Goal: Task Accomplishment & Management: Use online tool/utility

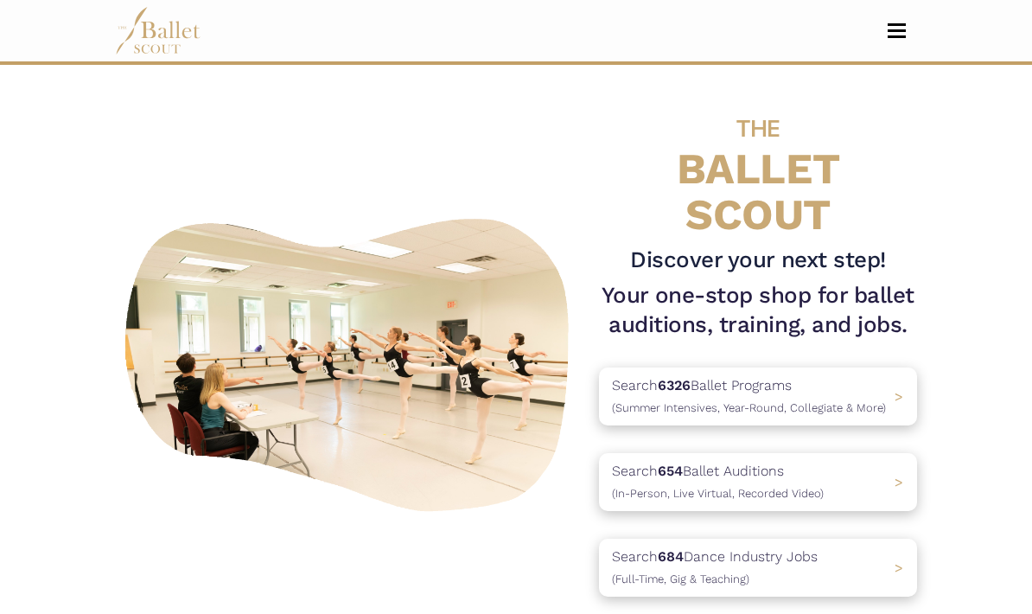
click at [906, 37] on button "Toggle navigation" at bounding box center [897, 30] width 41 height 16
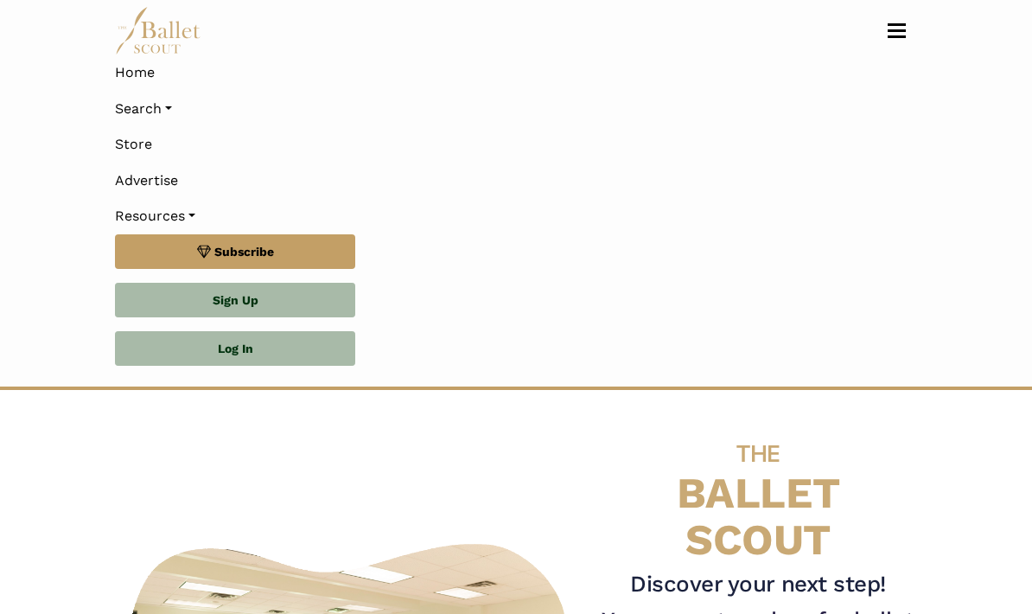
click at [305, 357] on link "Log In" at bounding box center [235, 348] width 240 height 35
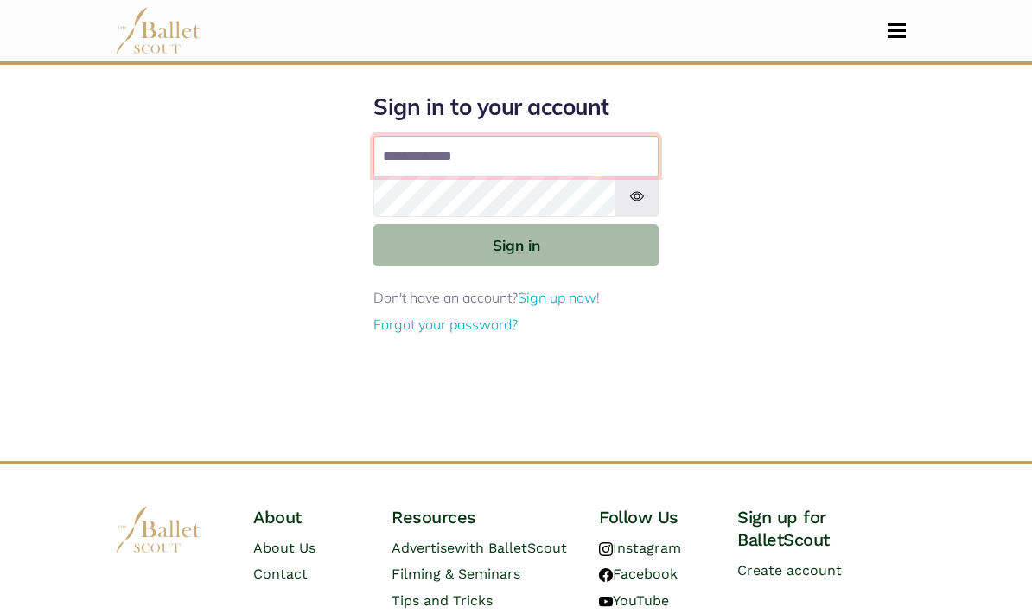
type input "**********"
click at [408, 242] on button "Sign in" at bounding box center [516, 245] width 285 height 42
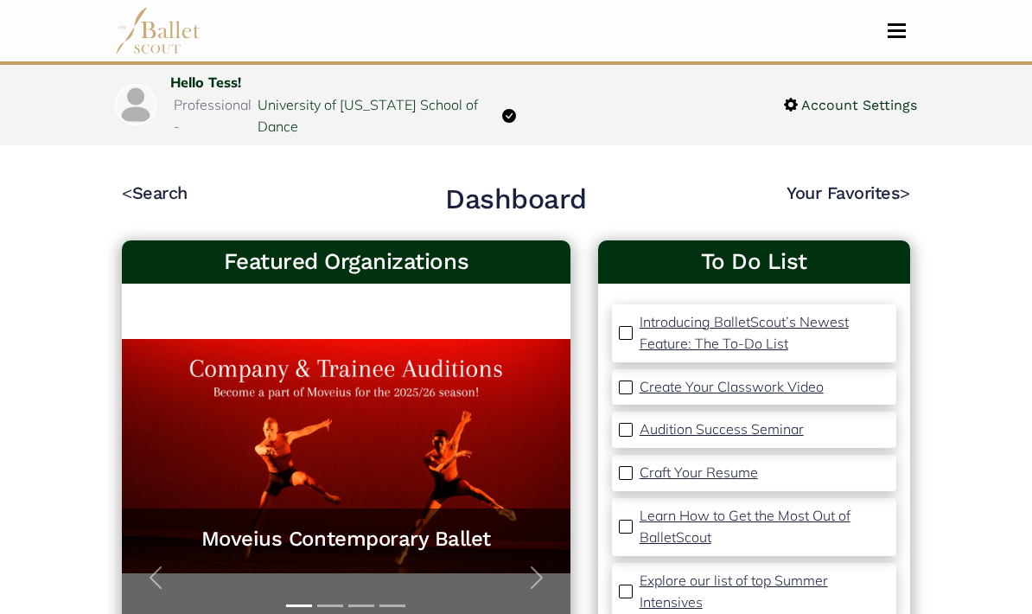
click at [145, 182] on link "< Search" at bounding box center [155, 192] width 66 height 21
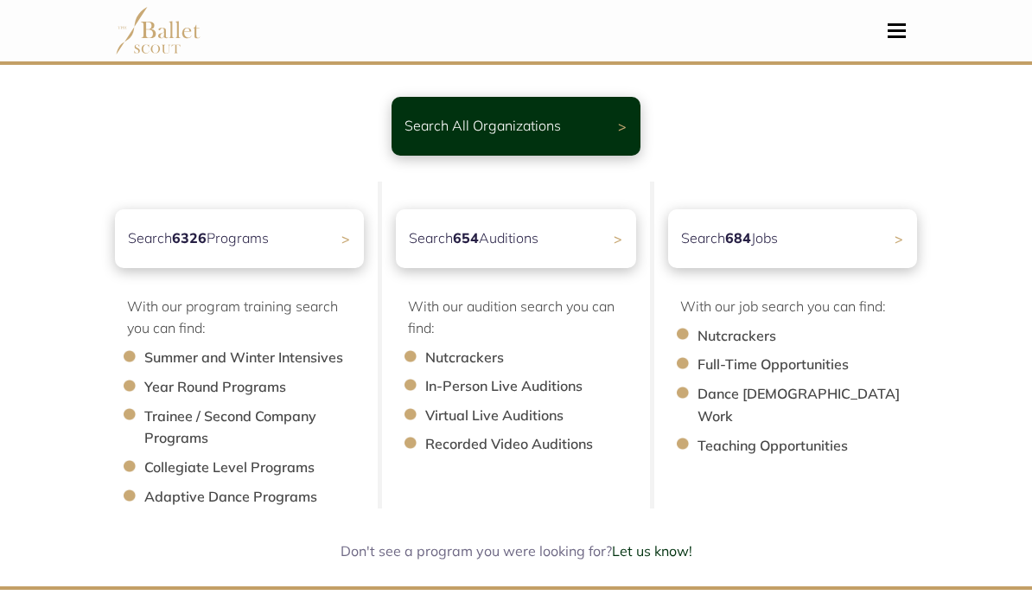
scroll to position [94, 0]
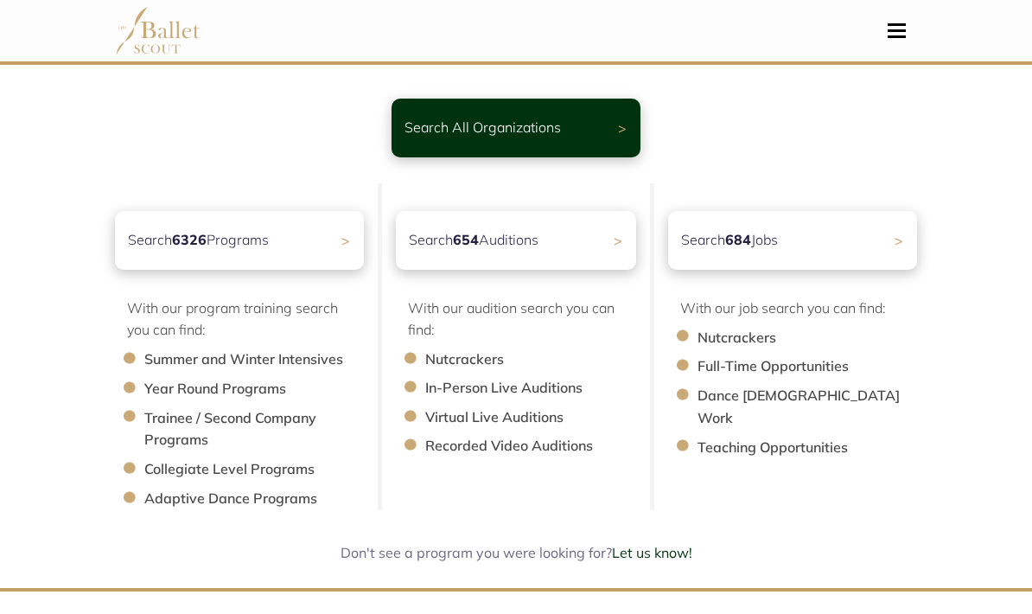
click at [818, 242] on div "Search 684 Jobs >" at bounding box center [792, 240] width 249 height 59
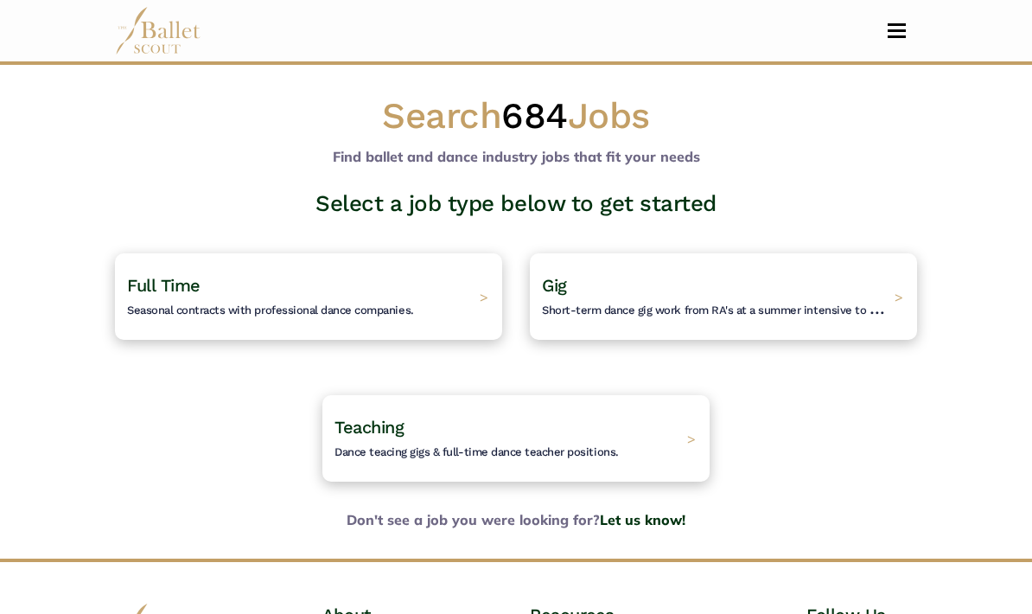
click at [737, 282] on h4 "Gig Short-term dance gig work from RA's at a summer intensive to Nutcracker gue…" at bounding box center [714, 296] width 344 height 45
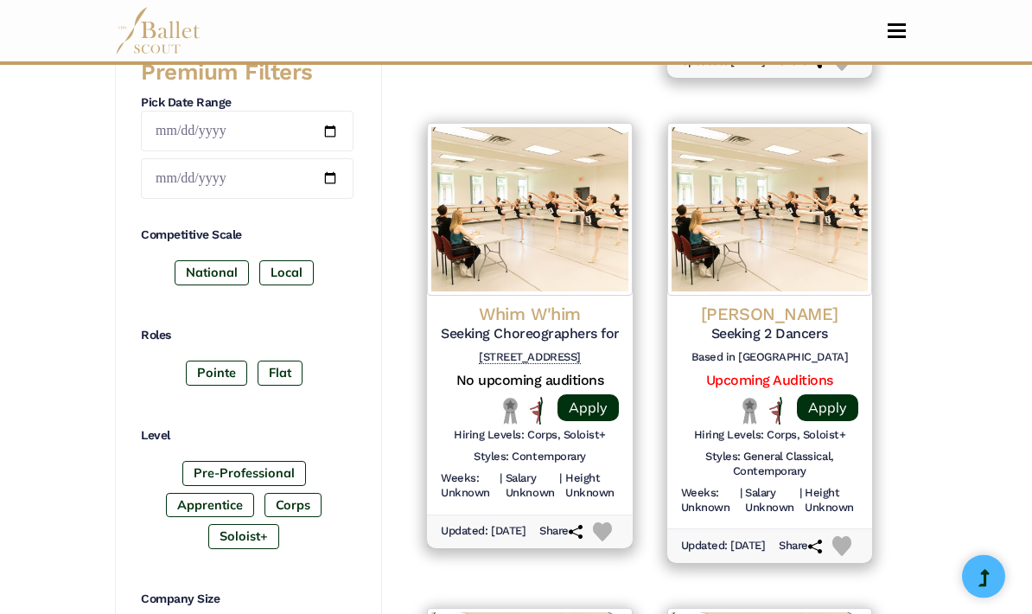
scroll to position [784, 0]
click at [227, 367] on label "Pointe" at bounding box center [216, 373] width 61 height 24
click at [290, 363] on label "Flat" at bounding box center [280, 373] width 45 height 24
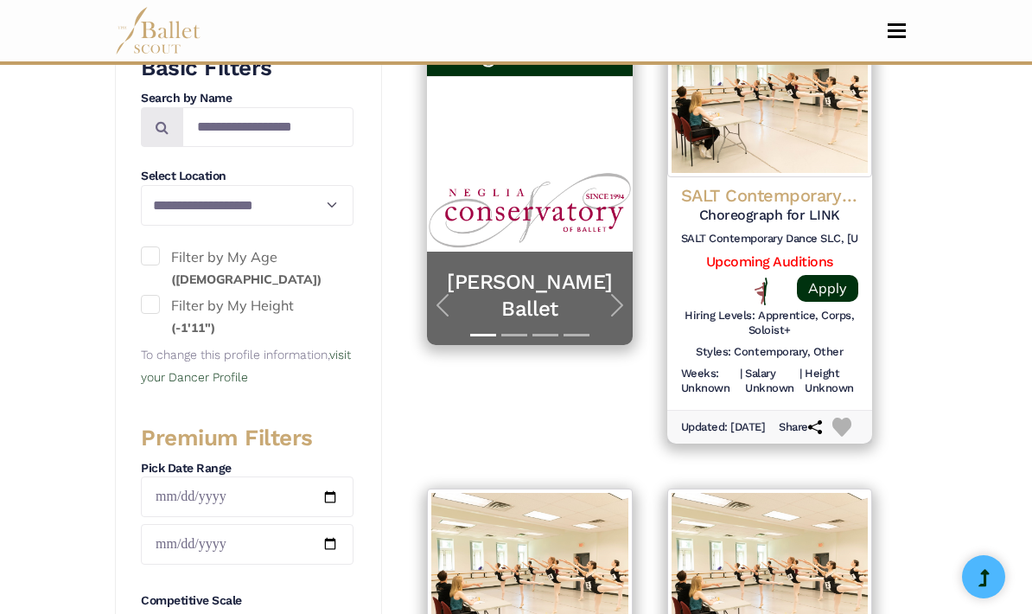
scroll to position [414, 0]
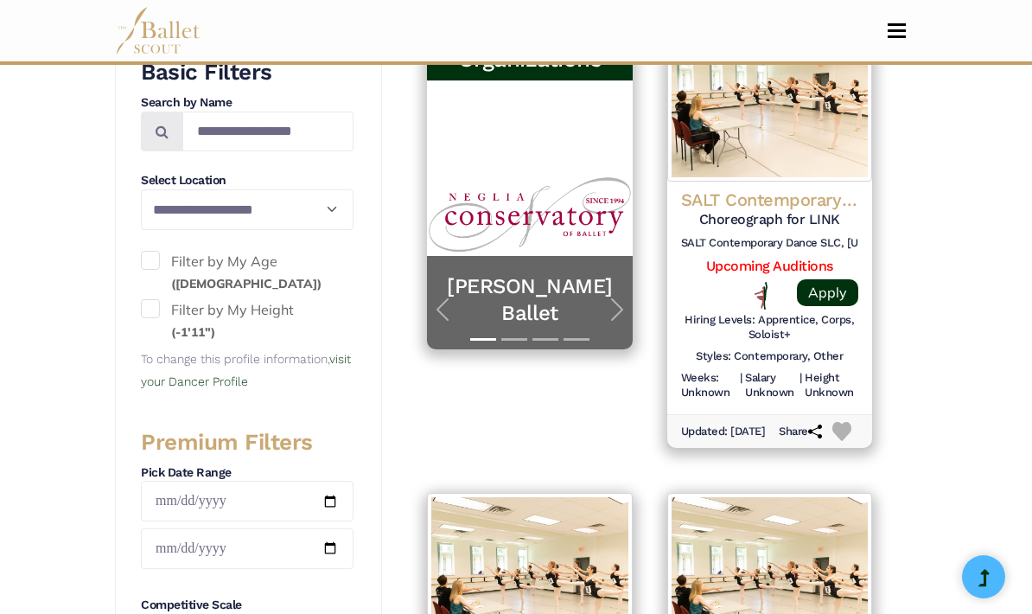
click at [795, 151] on img at bounding box center [770, 95] width 205 height 173
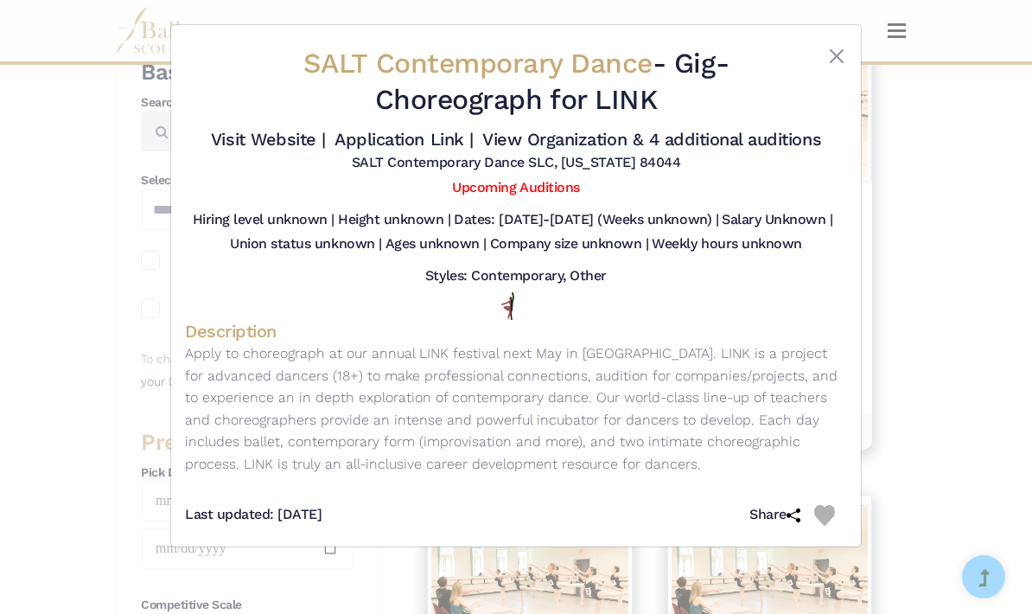
click at [928, 474] on div "SALT Contemporary Dance - Gig - Choreograph for LINK Visit Website | Applicatio…" at bounding box center [516, 307] width 1032 height 614
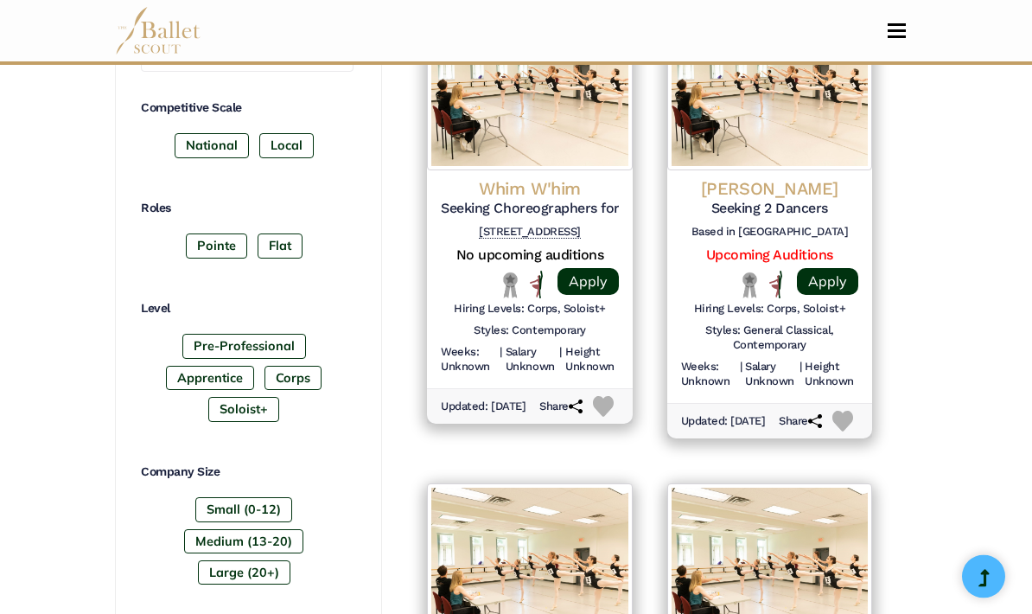
scroll to position [904, 0]
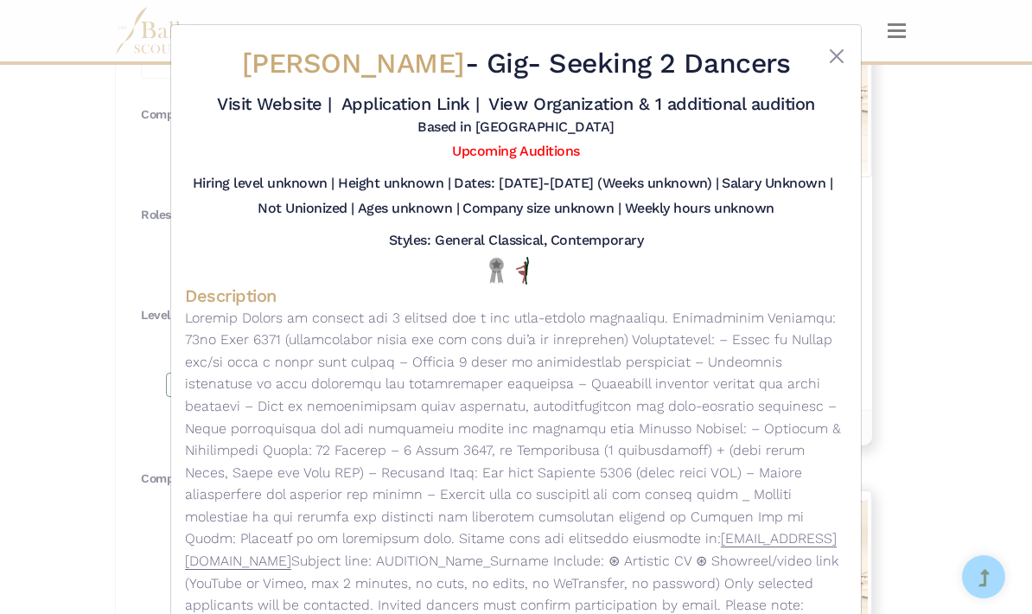
click at [972, 431] on div "Liliana Barros - Gig - Seeking 2 Dancers Visit Website | Application Link | Vie…" at bounding box center [516, 307] width 1032 height 614
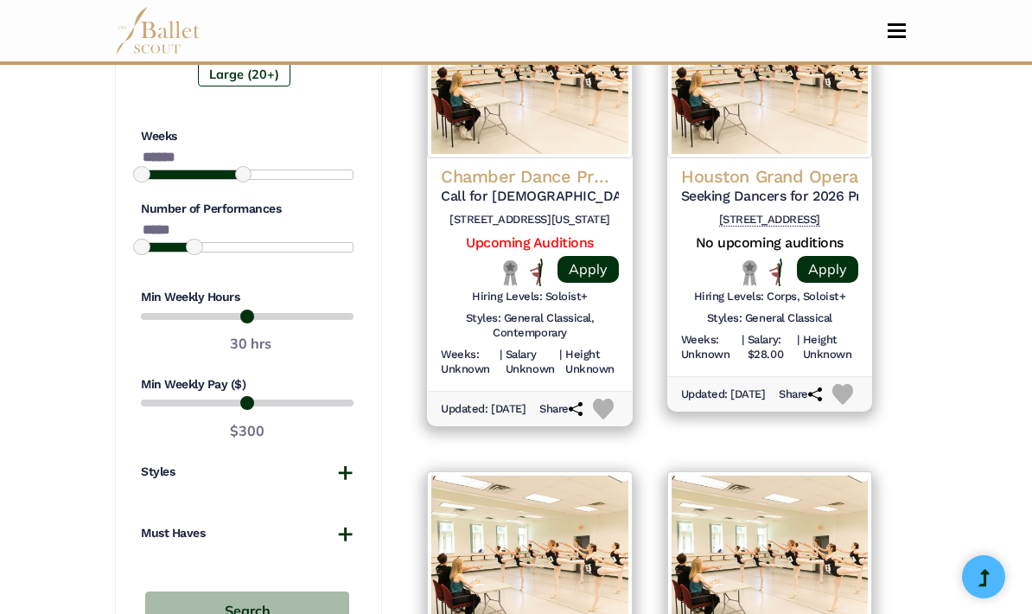
scroll to position [1411, 0]
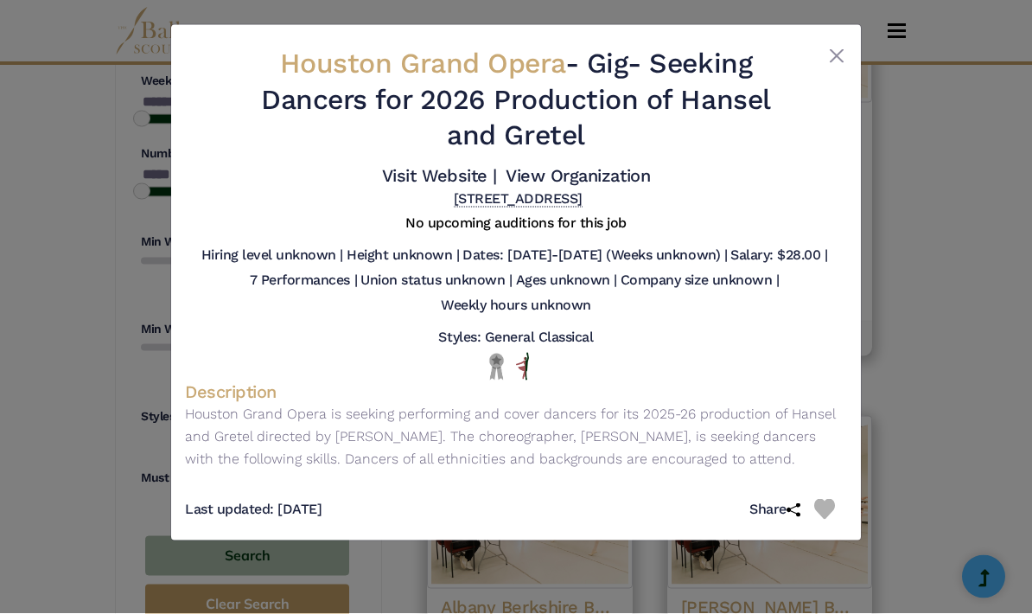
scroll to position [1463, 0]
click at [970, 201] on div "Houston Grand Opera - Gig - Seeking Dancers for 2026 Production of Hansel and G…" at bounding box center [516, 307] width 1032 height 614
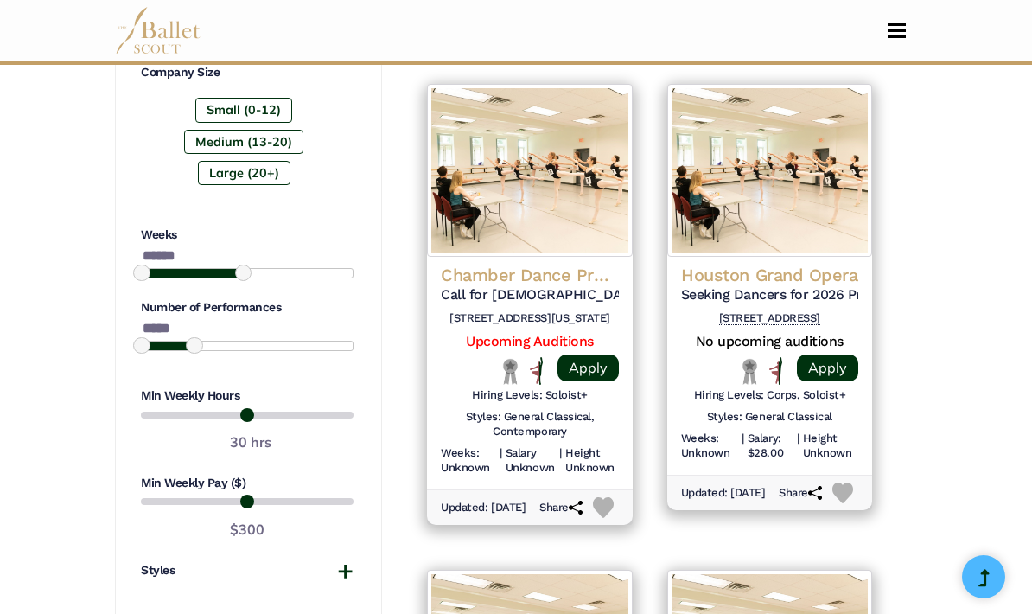
scroll to position [1344, 0]
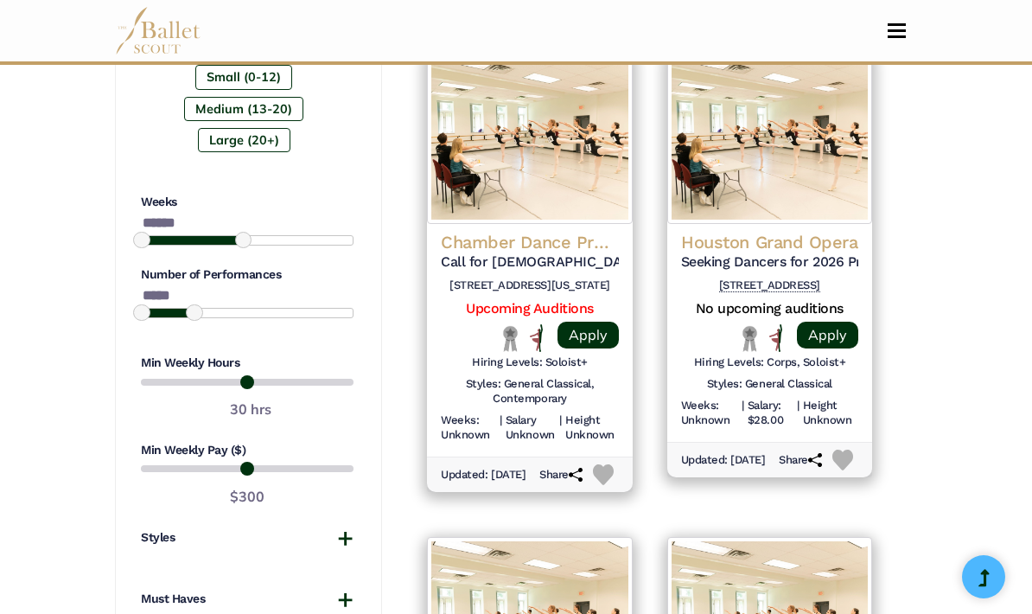
click at [841, 450] on img at bounding box center [843, 460] width 21 height 21
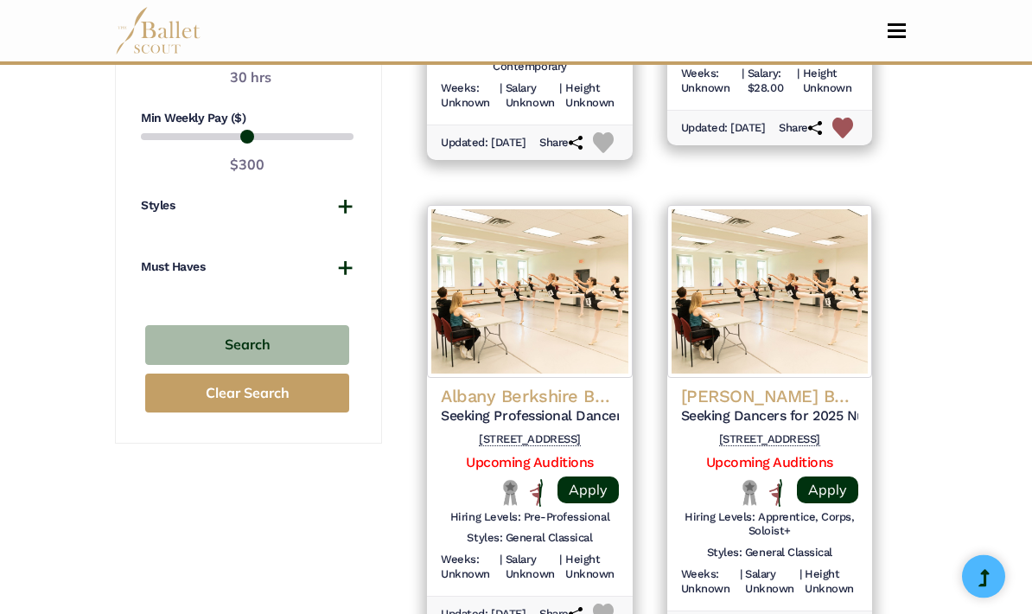
scroll to position [1677, 0]
click at [573, 319] on img at bounding box center [529, 290] width 205 height 173
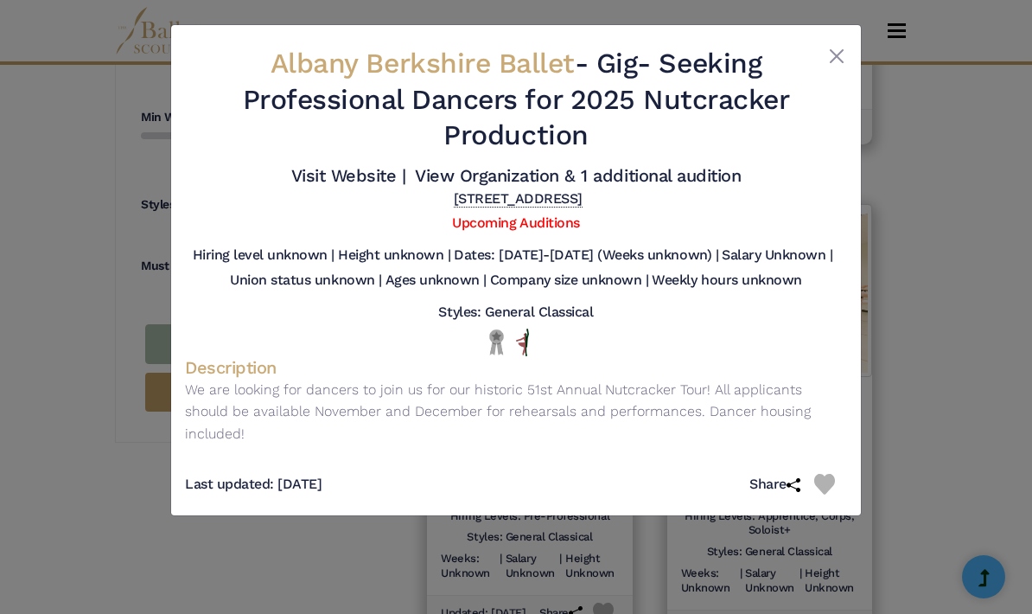
click at [905, 463] on div "Albany Berkshire Ballet - Gig - Seeking Professional Dancers for 2025 Nutcracke…" at bounding box center [516, 307] width 1032 height 614
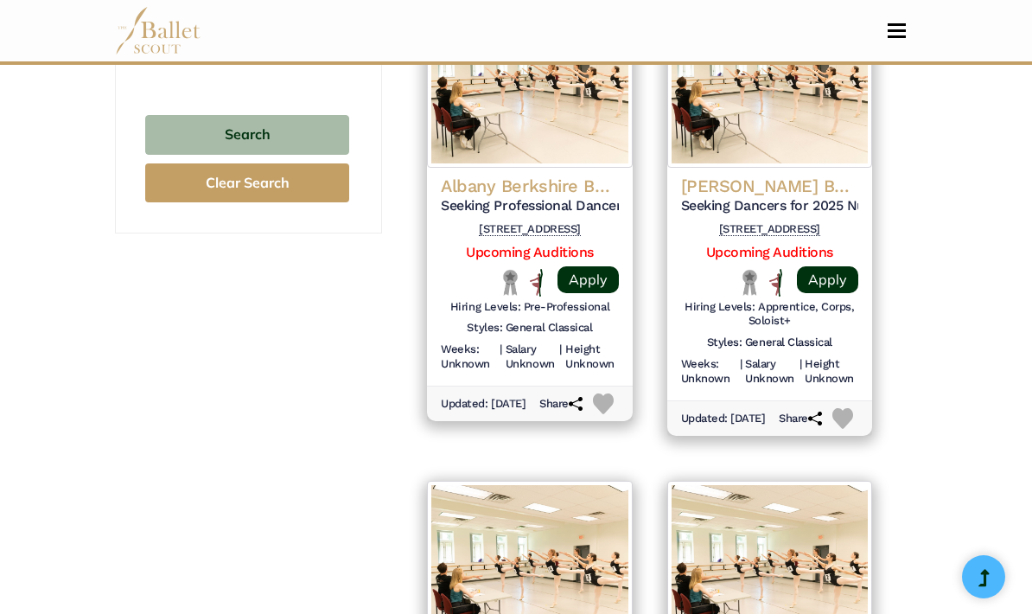
scroll to position [1861, 0]
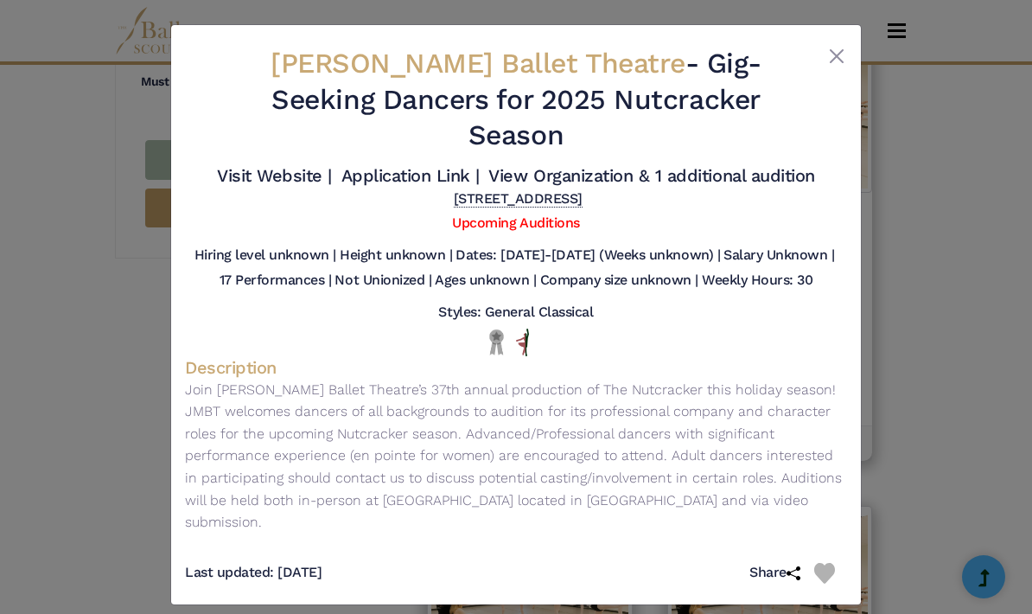
click at [911, 437] on div "Jose Mateo Ballet Theatre - Gig - Seeking Dancers for 2025 Nutcracker Season Vi…" at bounding box center [516, 307] width 1032 height 614
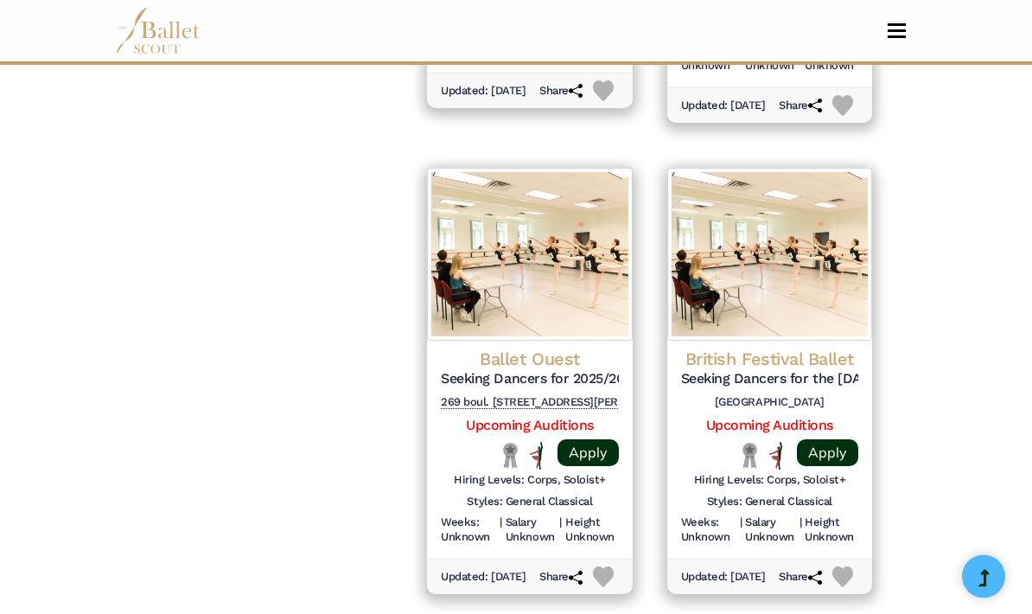
scroll to position [2199, 0]
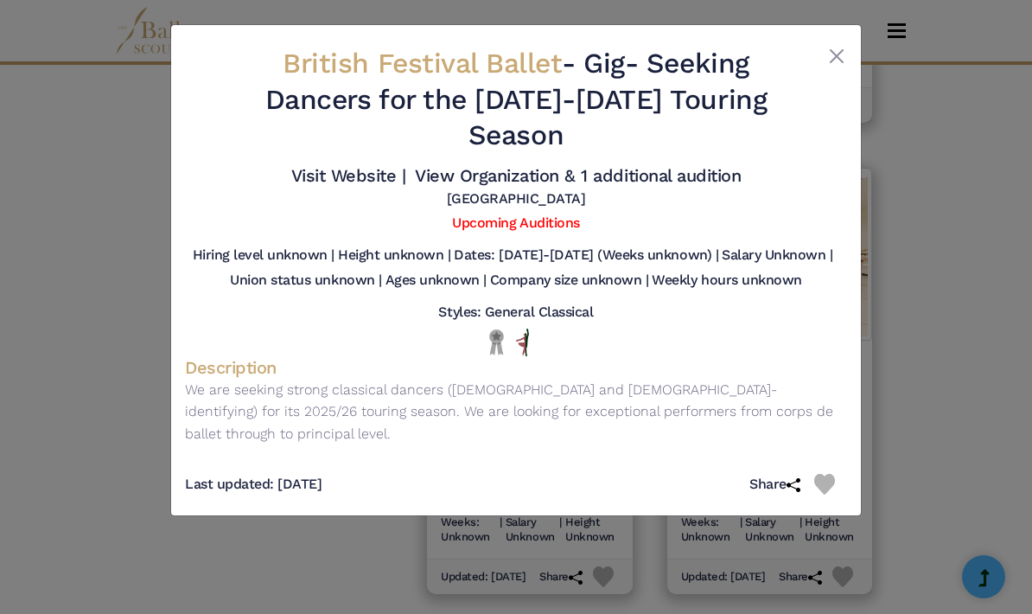
click at [942, 486] on div "British Festival Ballet - Gig - Seeking Dancers for the 2025-2026 Touring Seaso…" at bounding box center [516, 307] width 1032 height 614
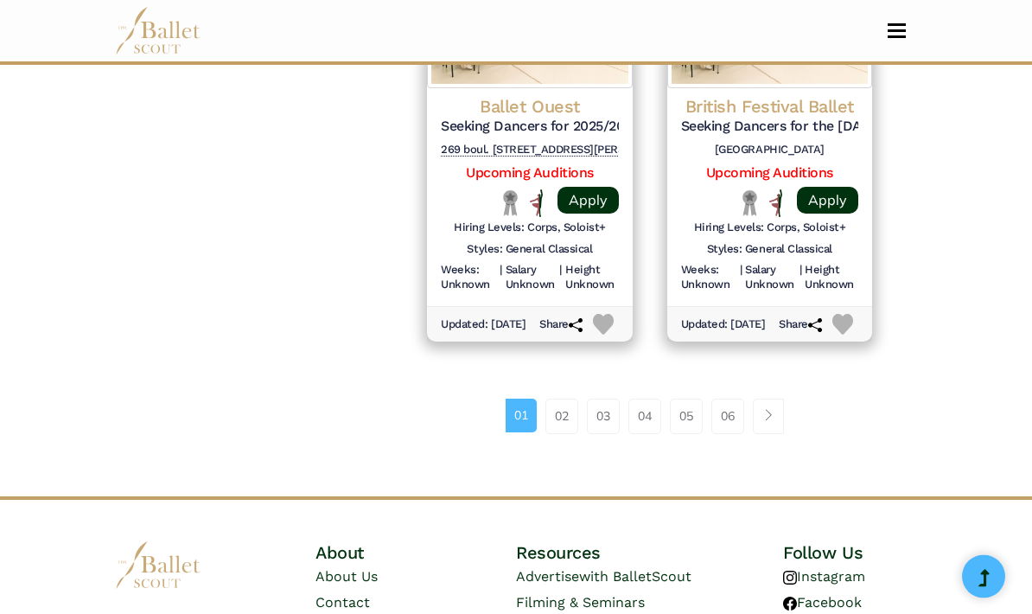
scroll to position [2451, 0]
click at [561, 399] on link "02" at bounding box center [562, 416] width 33 height 35
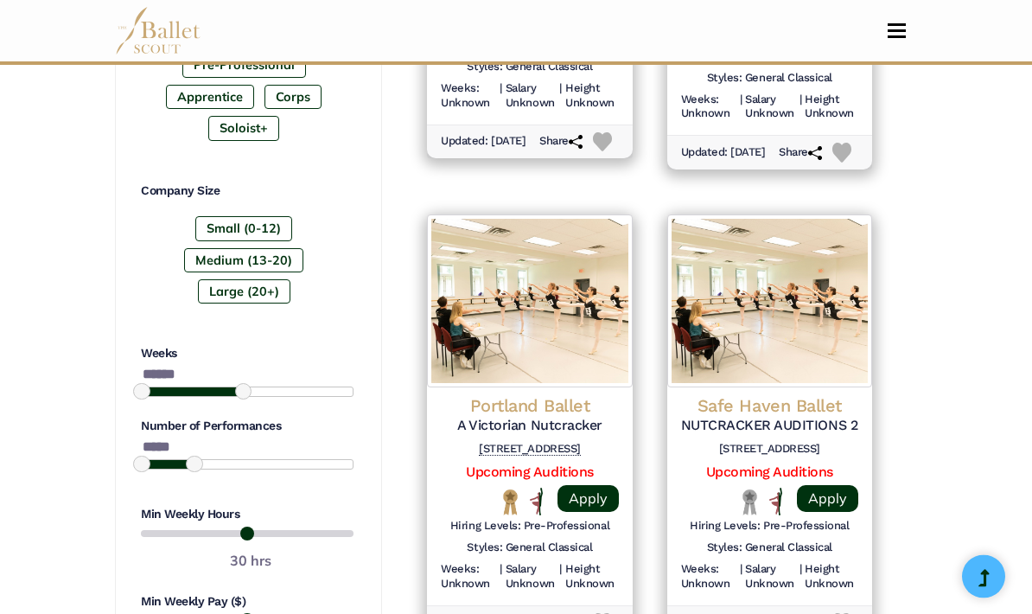
scroll to position [1192, 0]
click at [559, 299] on img at bounding box center [529, 300] width 205 height 173
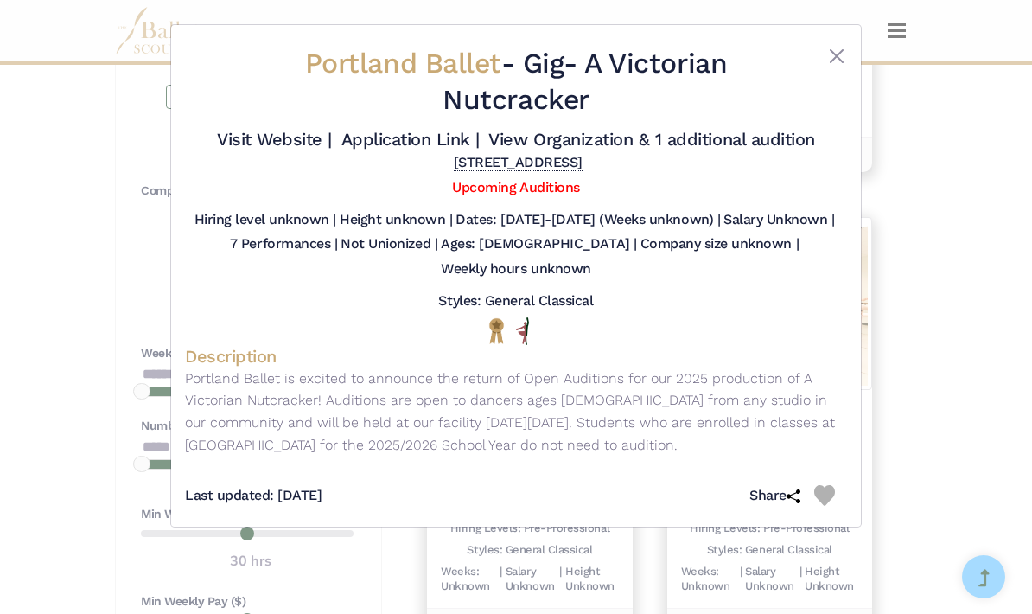
click at [955, 510] on div "Portland Ballet - Gig - A Victorian Nutcracker Visit Website | Application Link…" at bounding box center [516, 307] width 1032 height 614
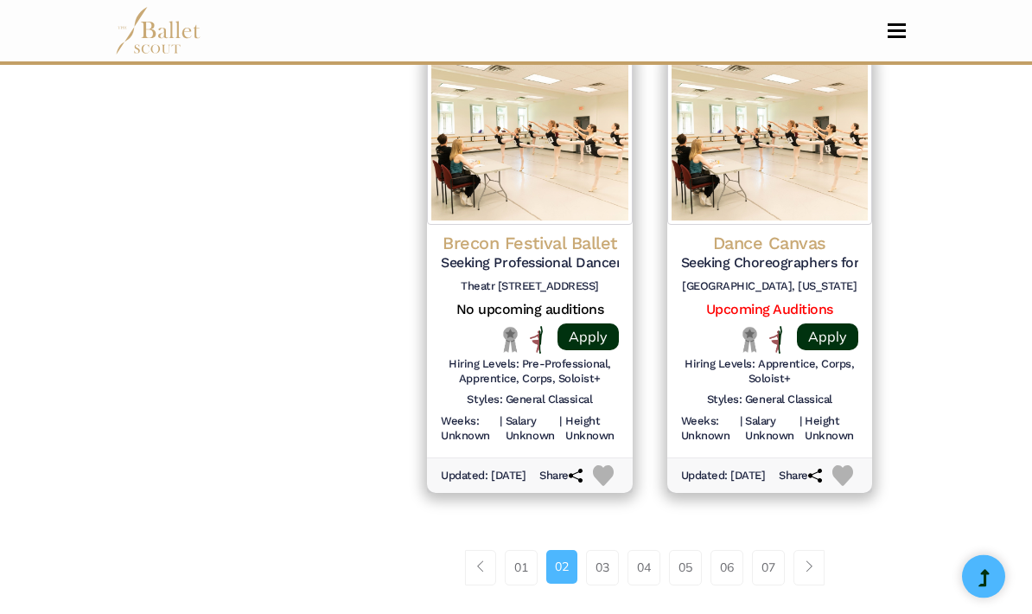
scroll to position [2315, 0]
click at [608, 550] on link "03" at bounding box center [602, 567] width 33 height 35
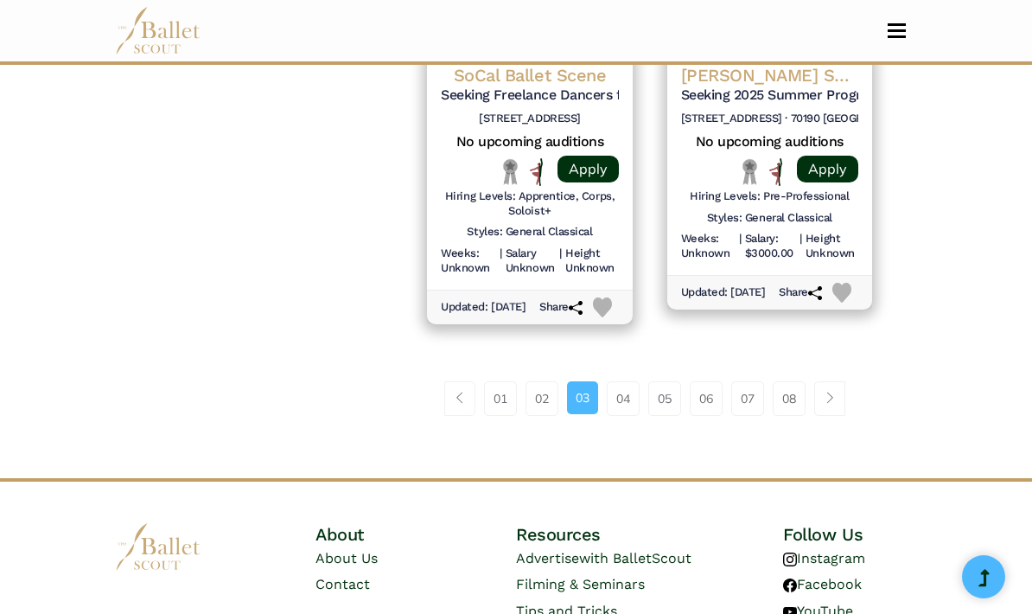
scroll to position [2482, 0]
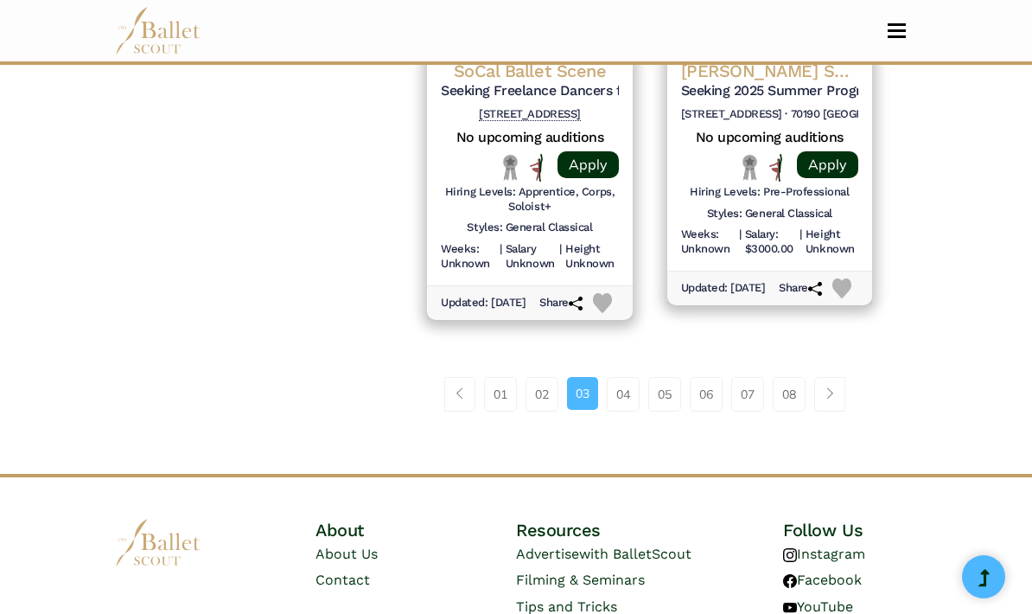
click at [613, 389] on link "04" at bounding box center [623, 394] width 33 height 35
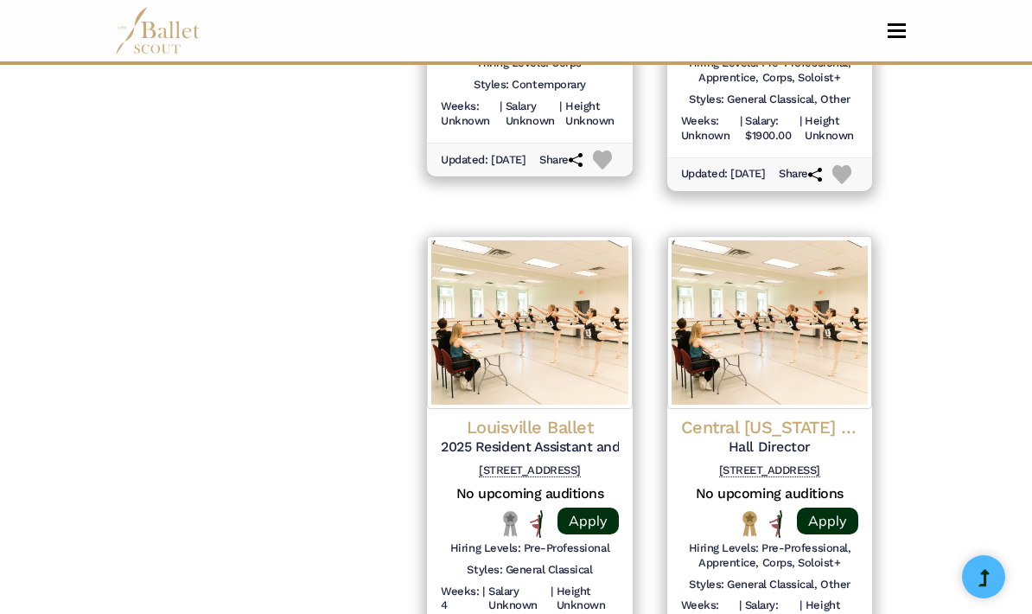
scroll to position [2180, 0]
